Goal: Navigation & Orientation: Find specific page/section

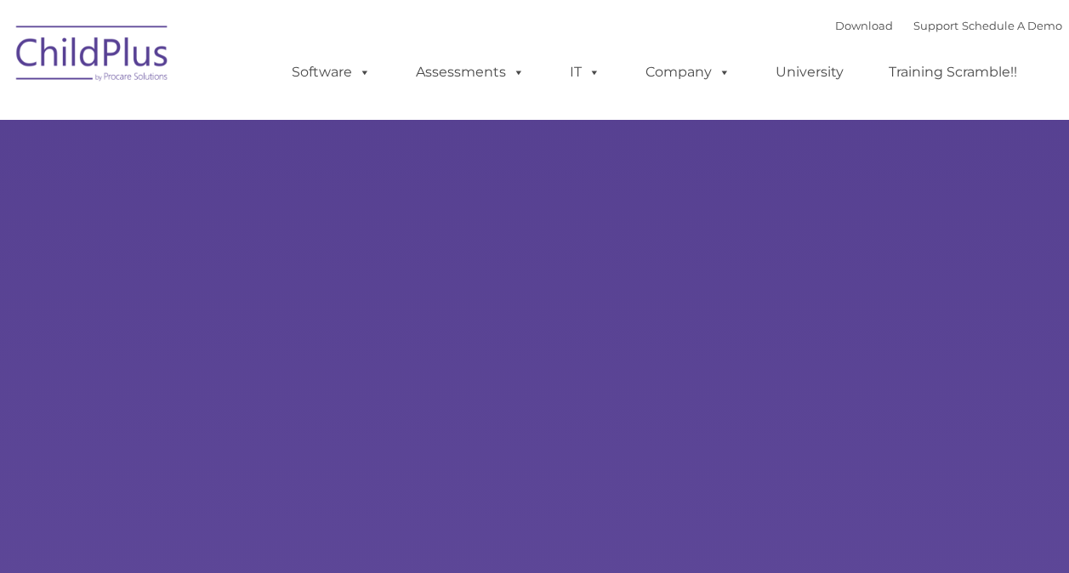
type input ""
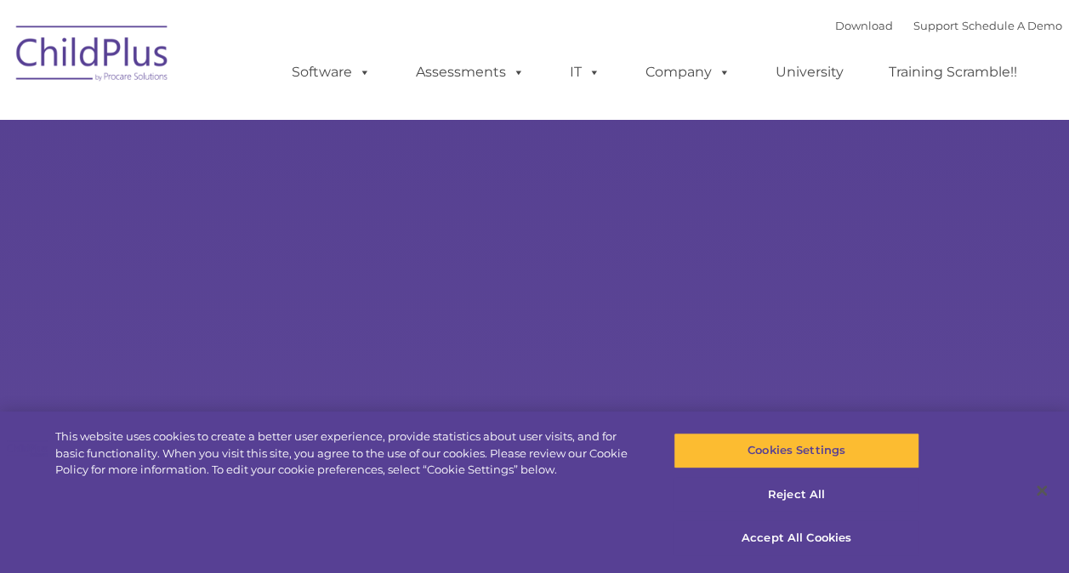
select select "MEDIUM"
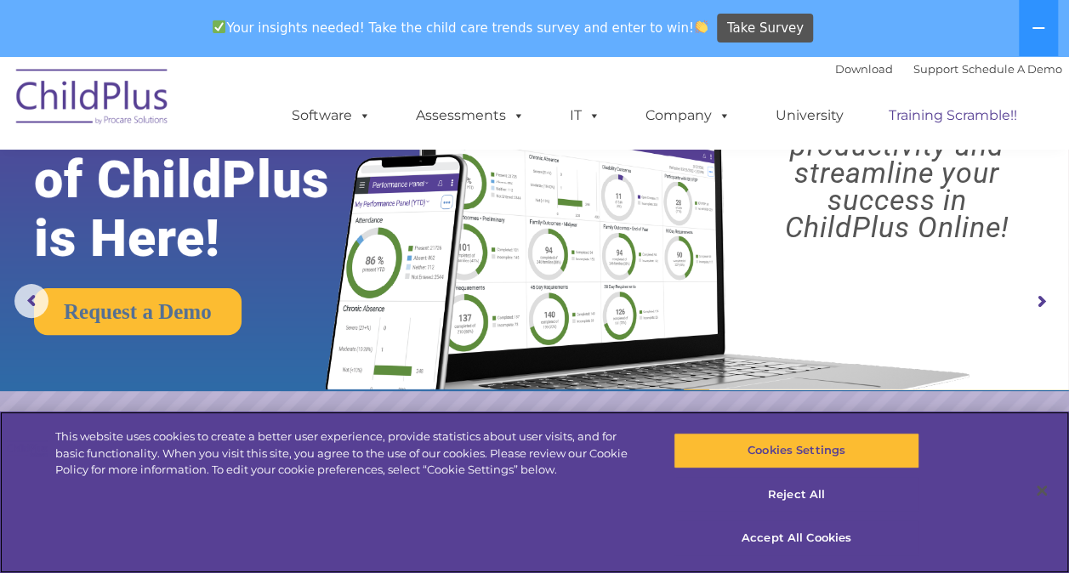
scroll to position [85, 0]
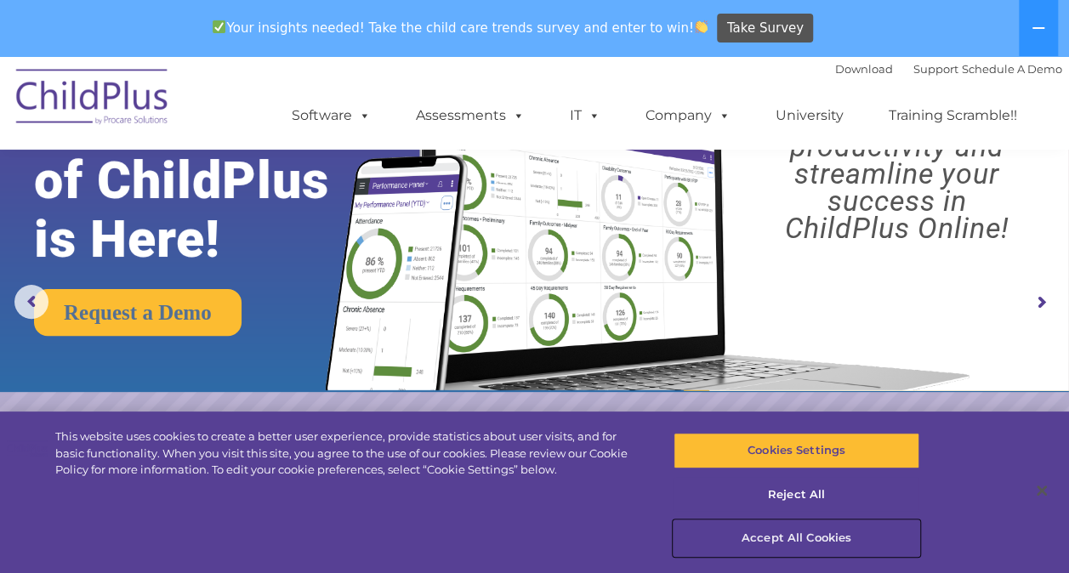
click at [784, 536] on button "Accept All Cookies" at bounding box center [797, 539] width 246 height 36
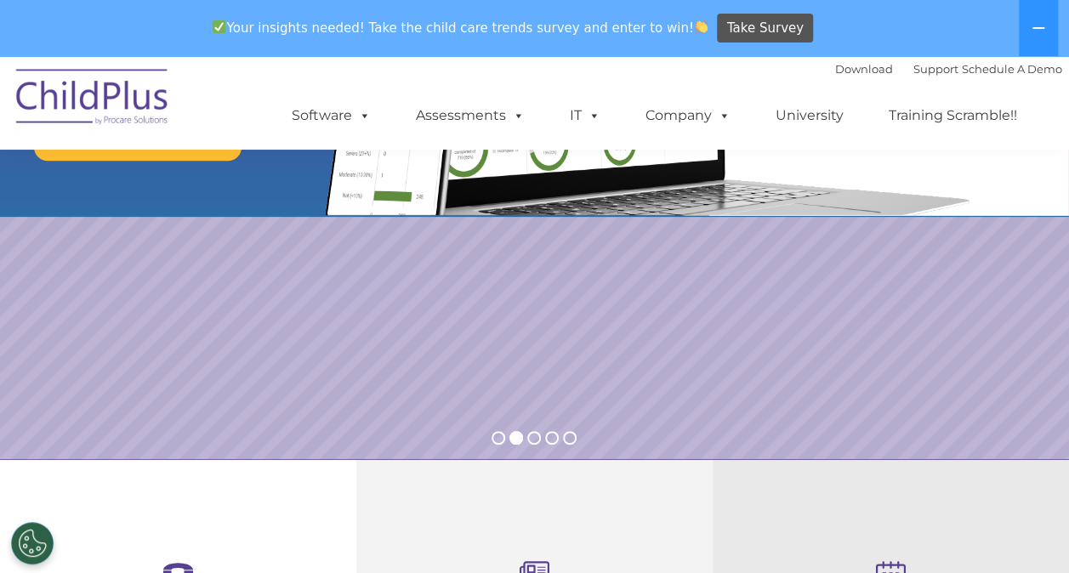
scroll to position [0, 0]
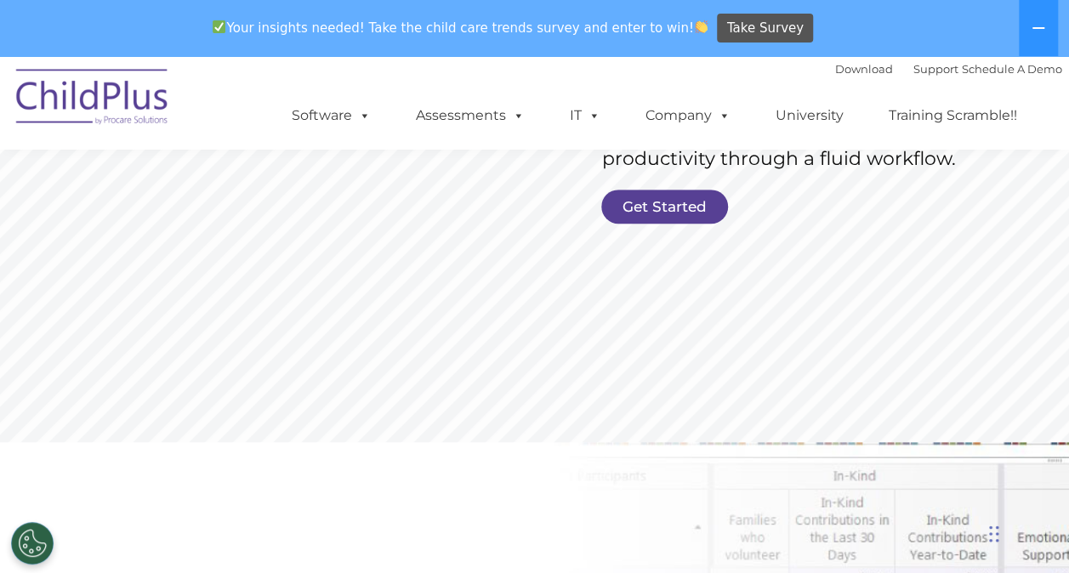
scroll to position [462, 0]
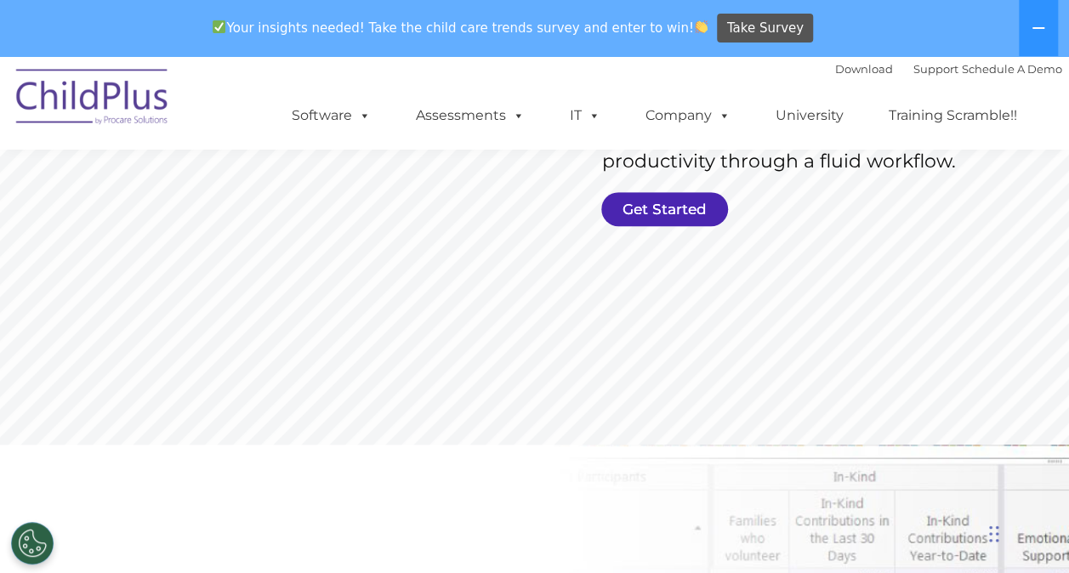
click at [662, 216] on link "Get Started" at bounding box center [664, 209] width 127 height 34
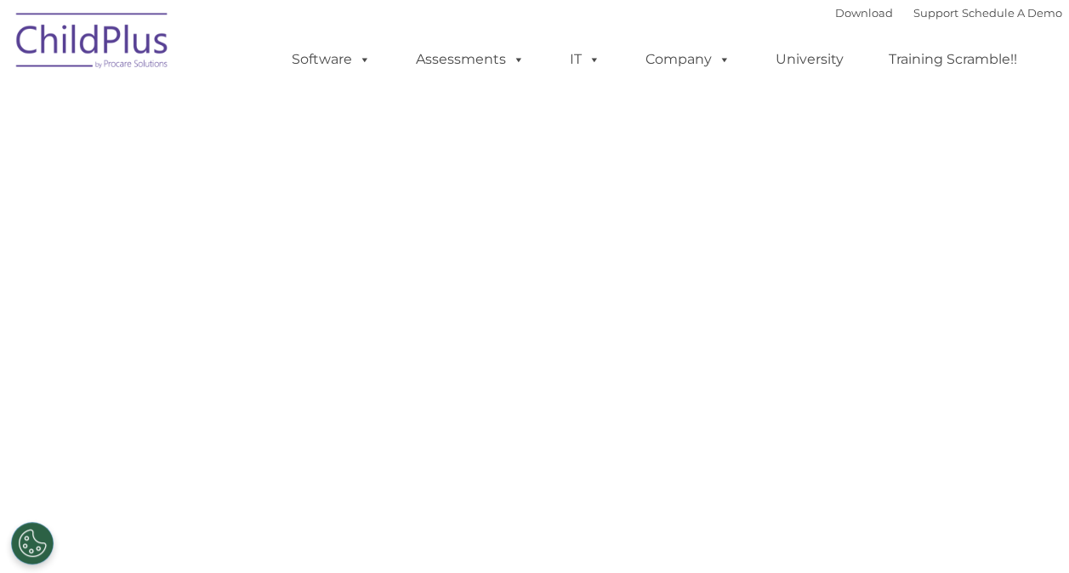
select select "MEDIUM"
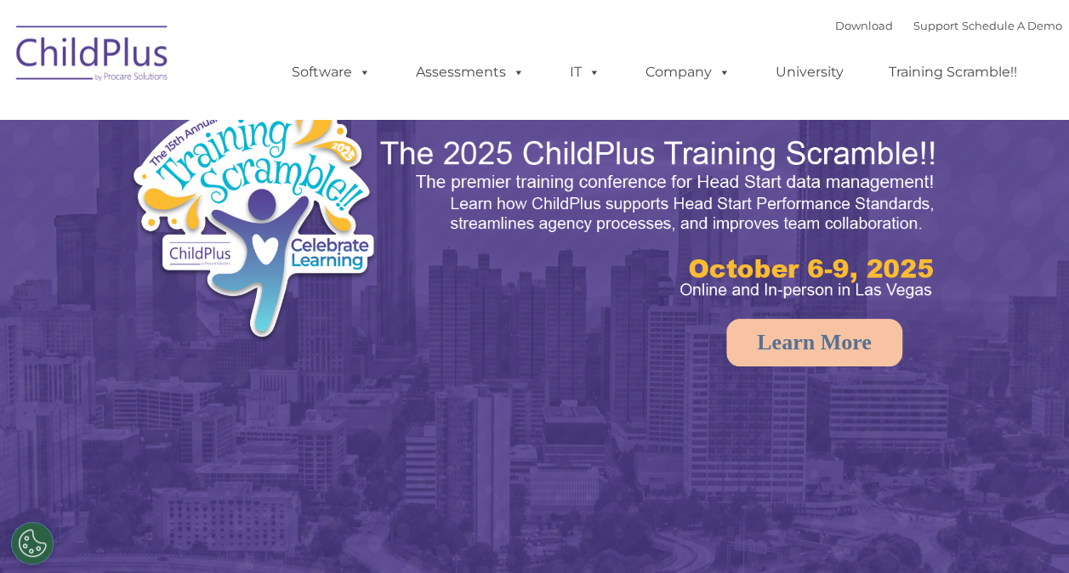
select select "MEDIUM"
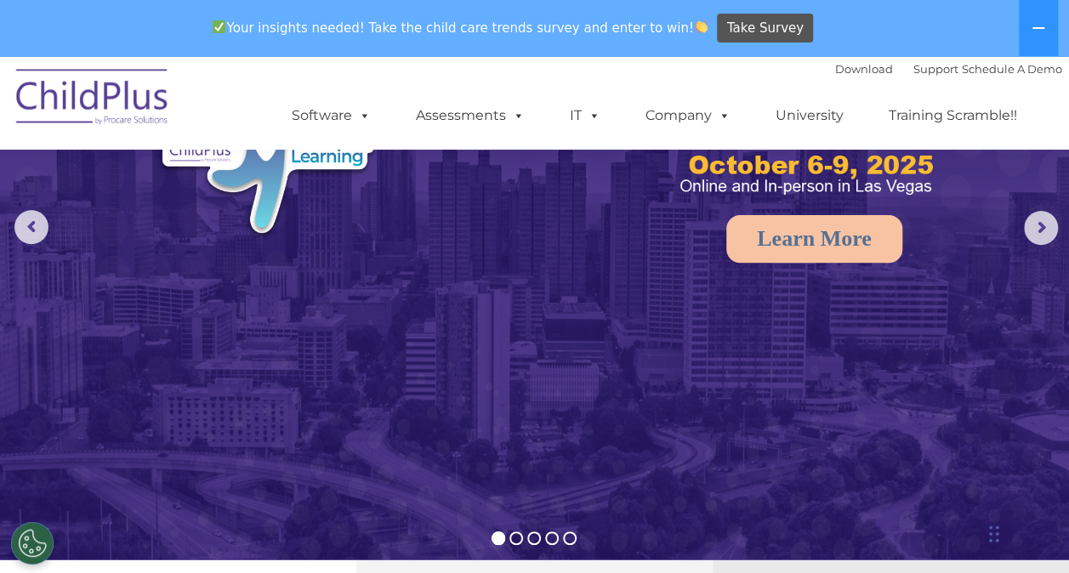
scroll to position [146, 0]
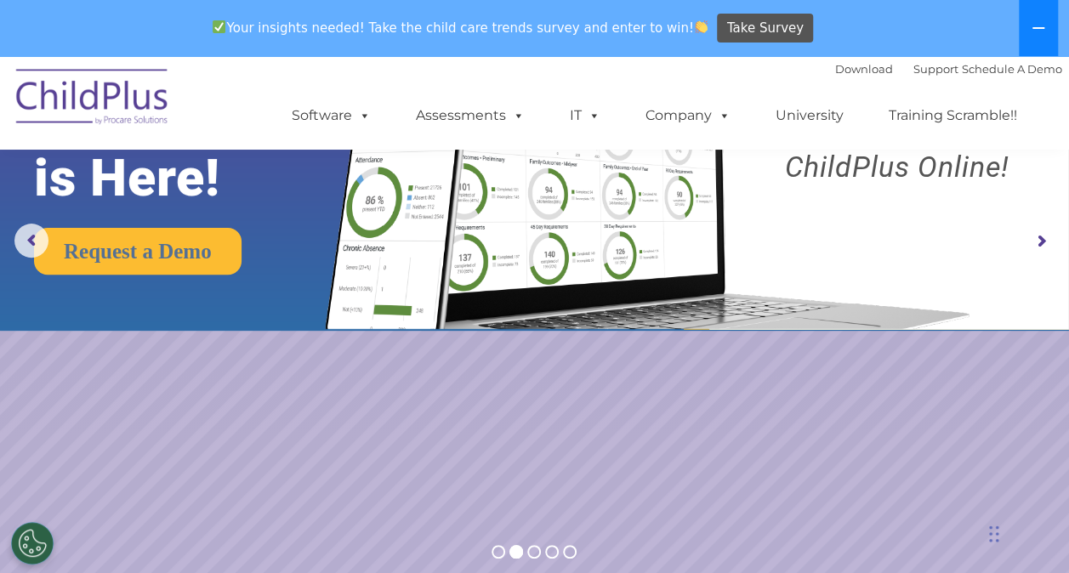
click at [1041, 29] on icon at bounding box center [1039, 28] width 14 height 14
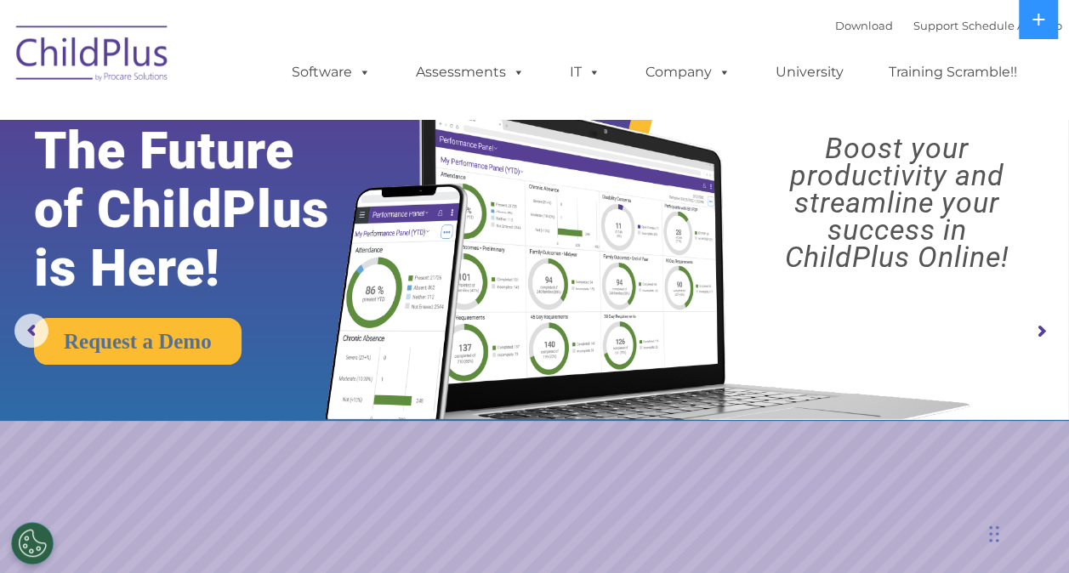
scroll to position [0, 0]
